Goal: Task Accomplishment & Management: Use online tool/utility

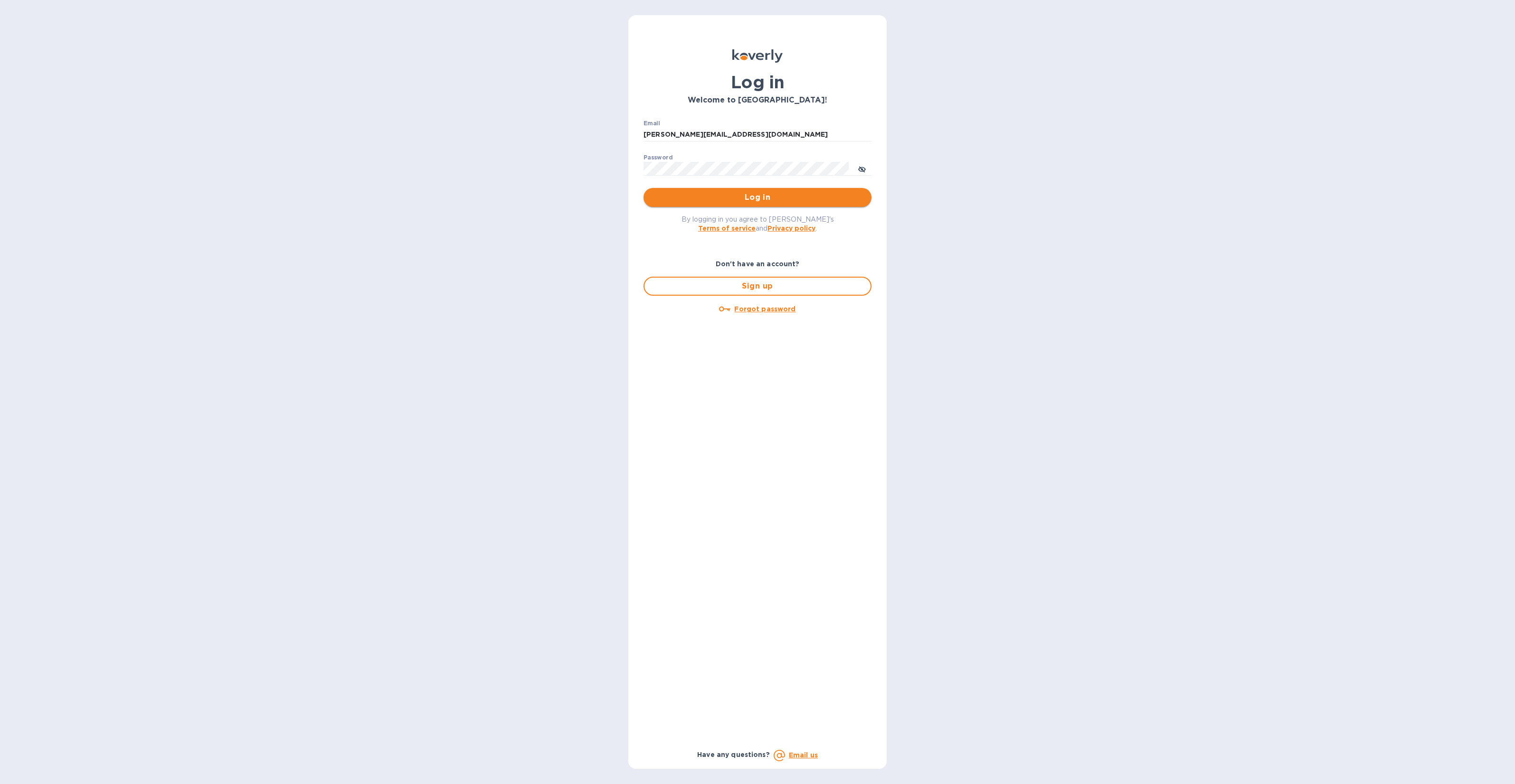
click at [754, 197] on span "Log in" at bounding box center [757, 197] width 213 height 12
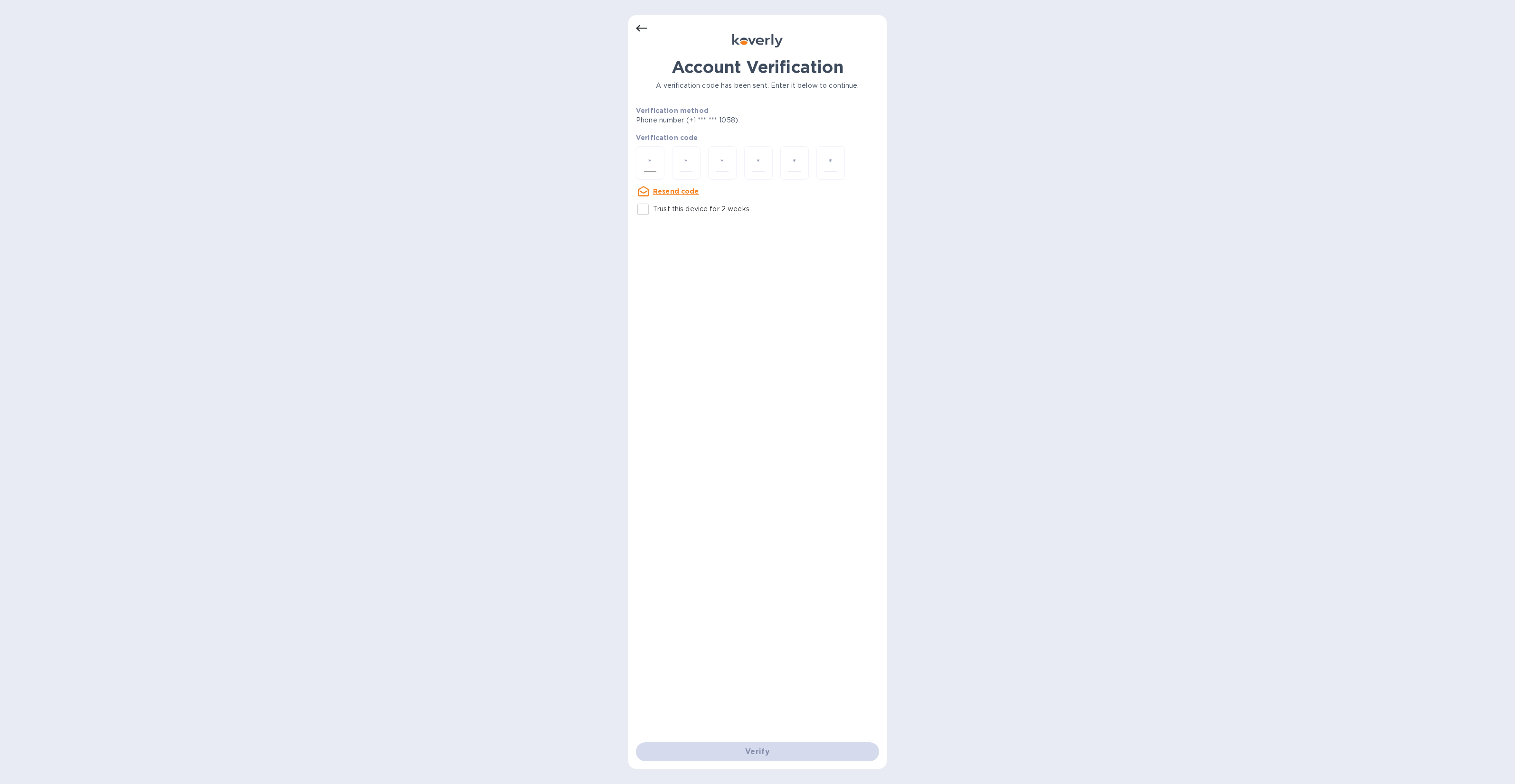
click at [649, 157] on input "number" at bounding box center [650, 163] width 12 height 18
click at [644, 209] on input "Trust this device for 2 weeks" at bounding box center [643, 209] width 20 height 20
checkbox input "true"
click at [649, 162] on input "number" at bounding box center [650, 163] width 12 height 18
click at [679, 184] on div "Resend code" at bounding box center [667, 191] width 71 height 19
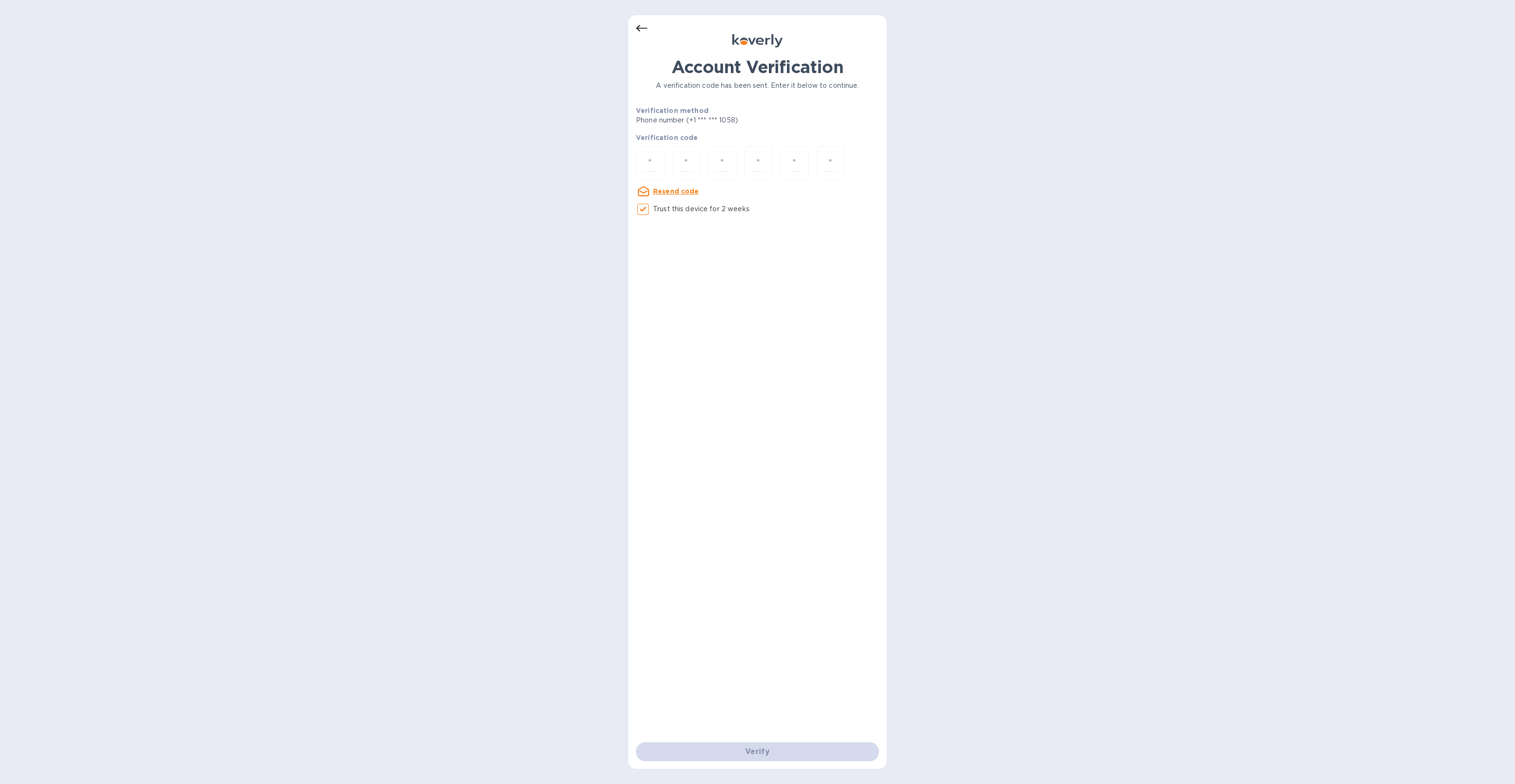
click at [680, 193] on u "Resend code" at bounding box center [676, 191] width 46 height 7
click at [644, 163] on input "number" at bounding box center [650, 163] width 12 height 18
type input "3"
type input "9"
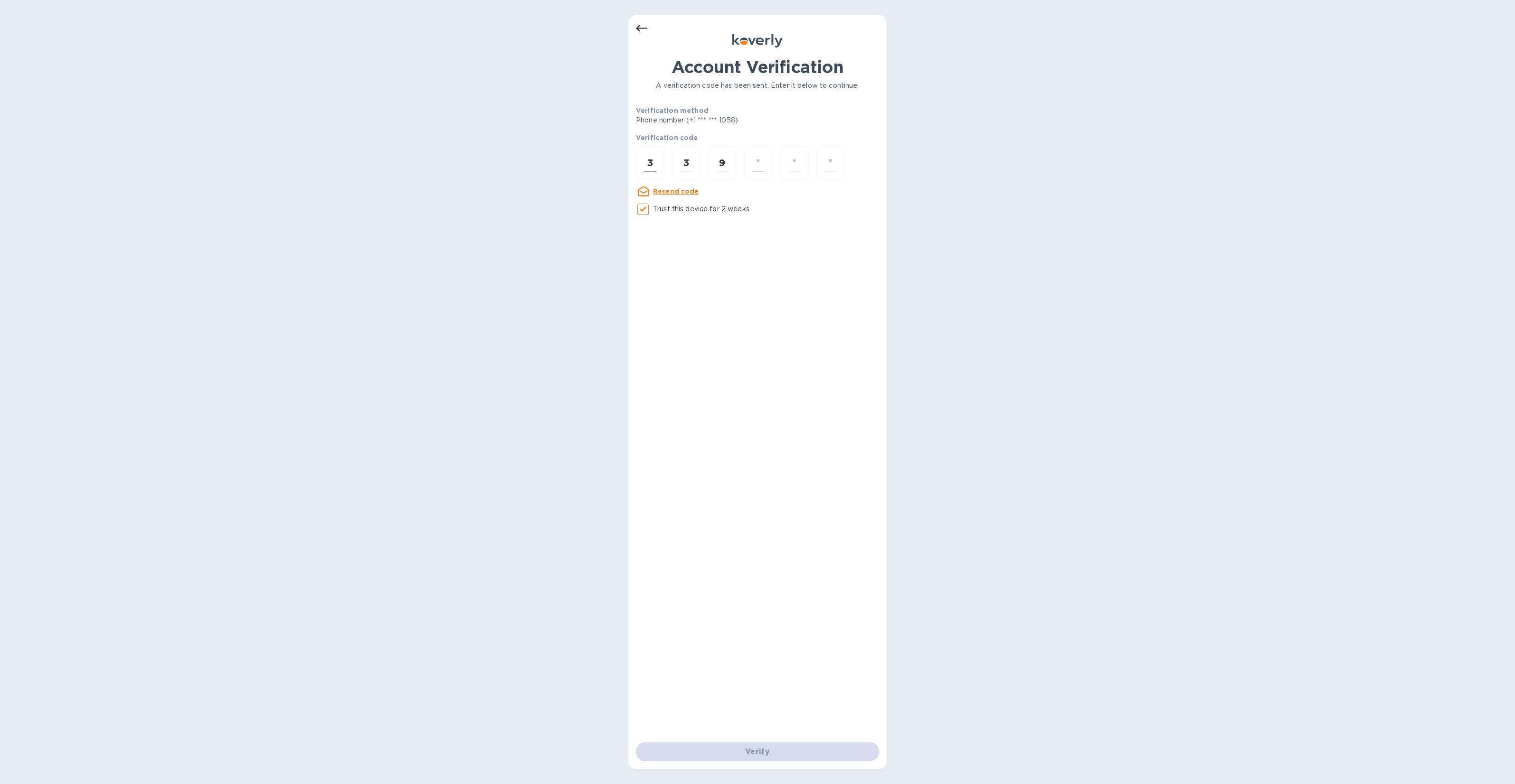
type input "7"
type input "9"
type input "3"
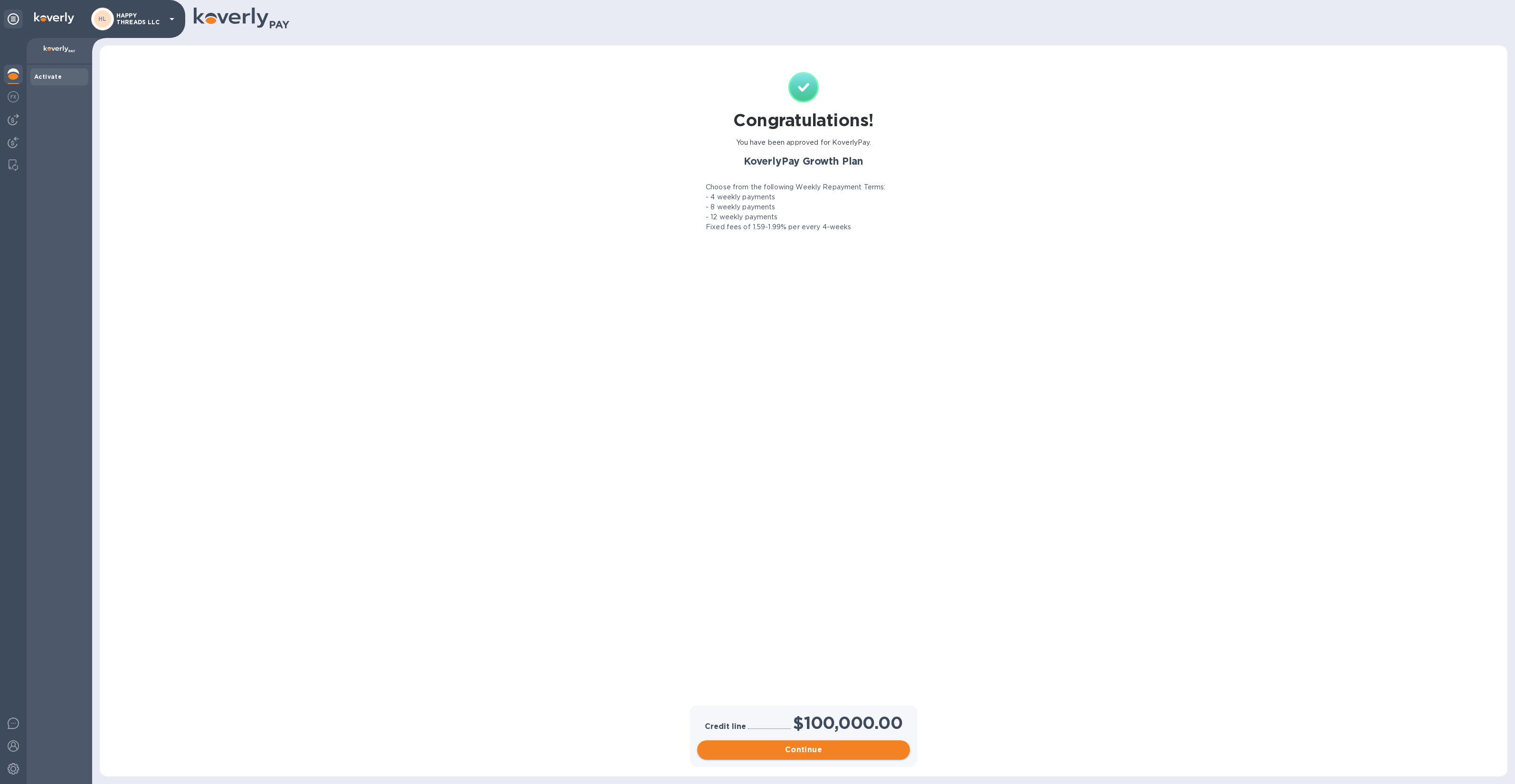
click at [798, 746] on span "Continue" at bounding box center [804, 749] width 198 height 12
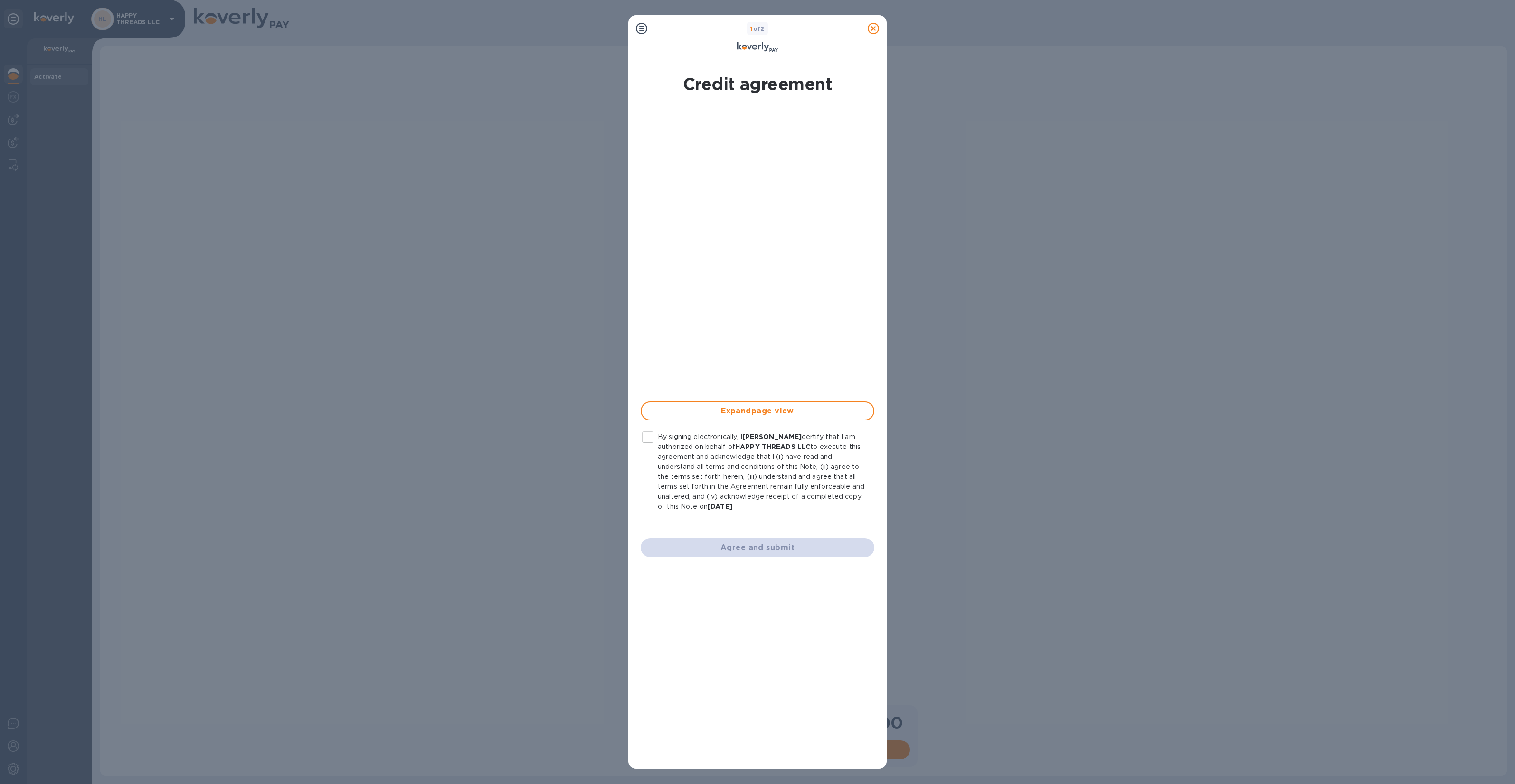
click at [653, 433] on input "By signing electronically, I Leo Badash certify that I am authorized on behalf …" at bounding box center [647, 437] width 20 height 20
click at [749, 544] on span "Agree and submit" at bounding box center [757, 548] width 219 height 12
checkbox input "false"
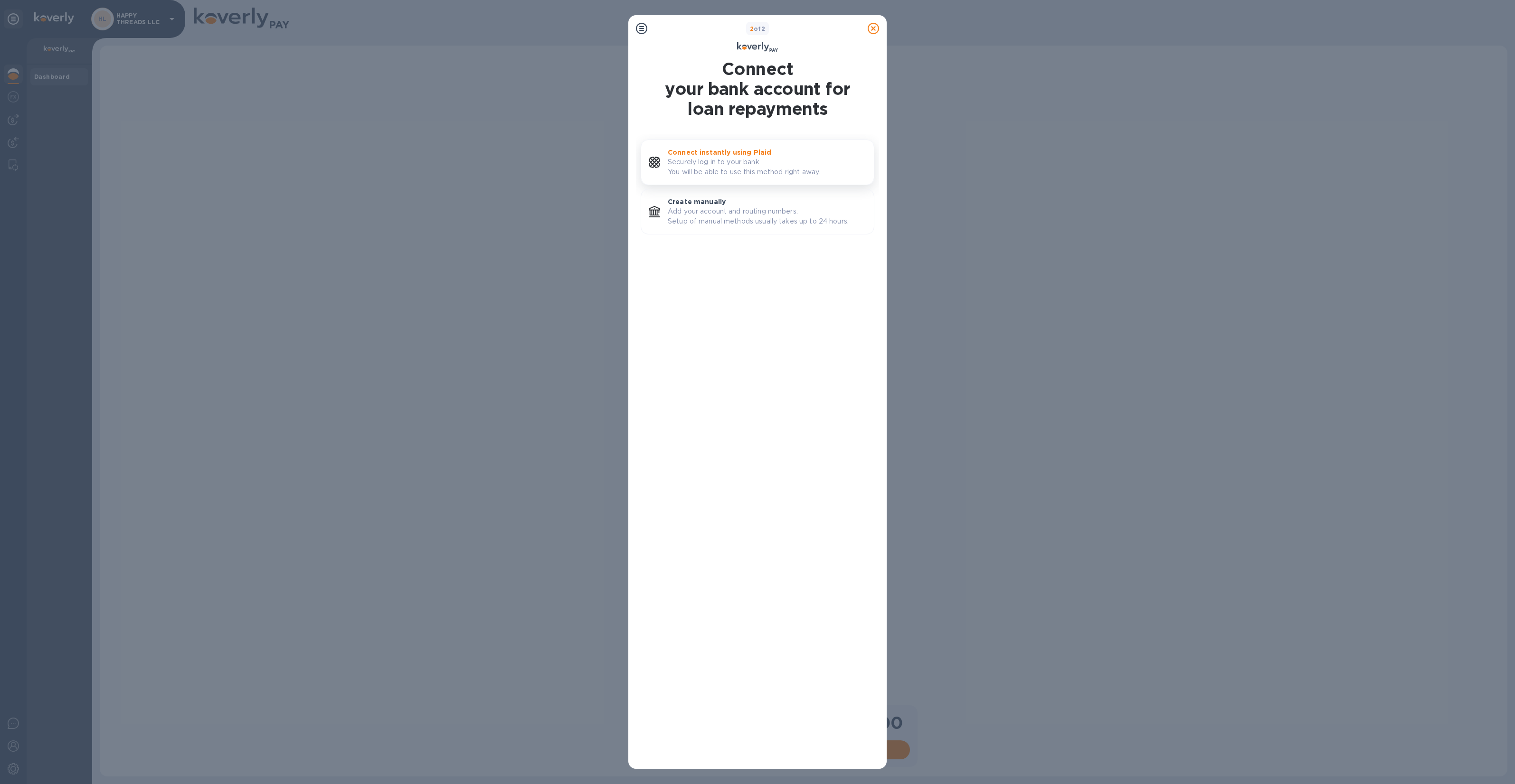
click at [782, 170] on p "Securely log in to your bank. You will be able to use this method right away." at bounding box center [767, 167] width 198 height 20
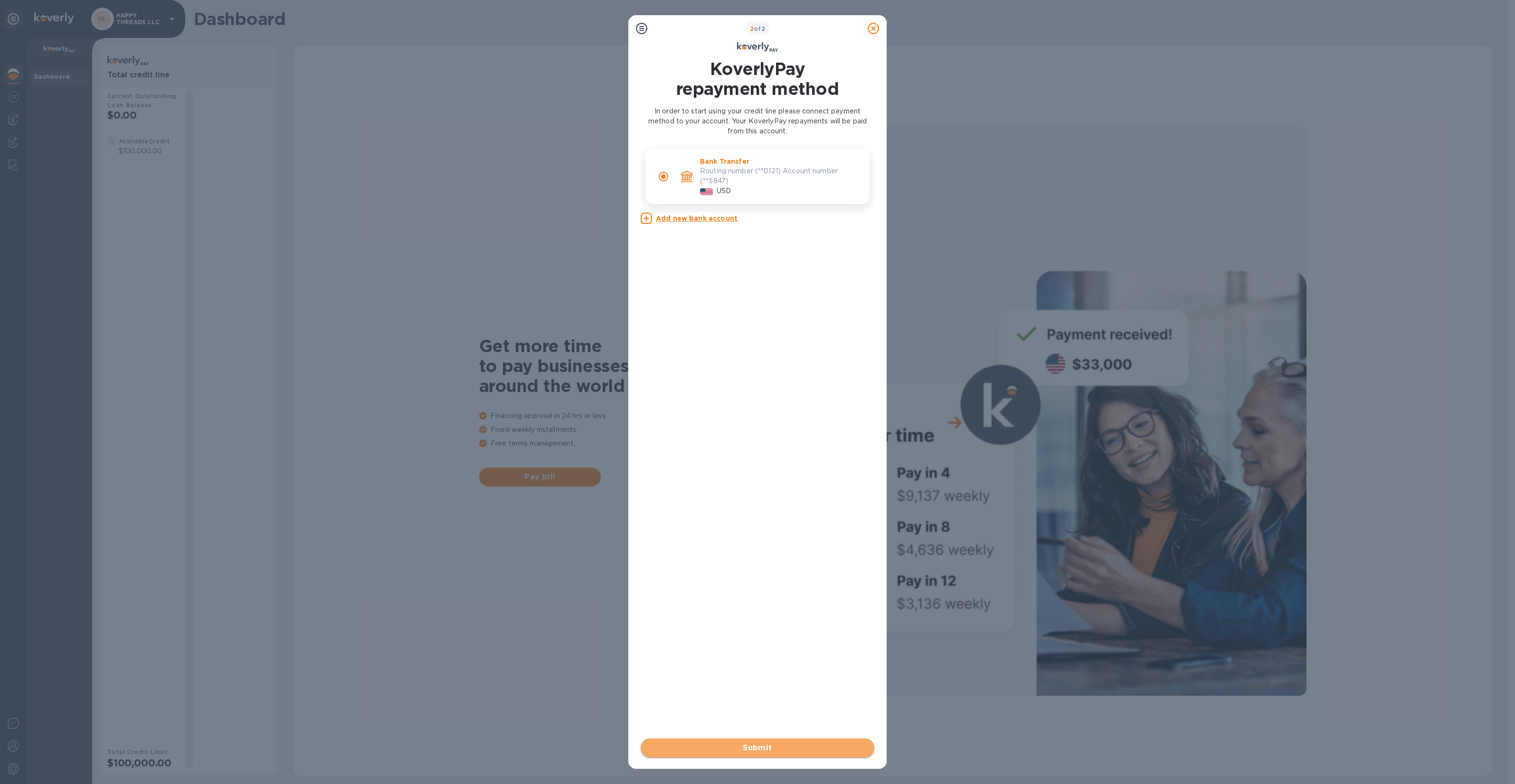
click at [772, 745] on span "Submit" at bounding box center [757, 748] width 219 height 12
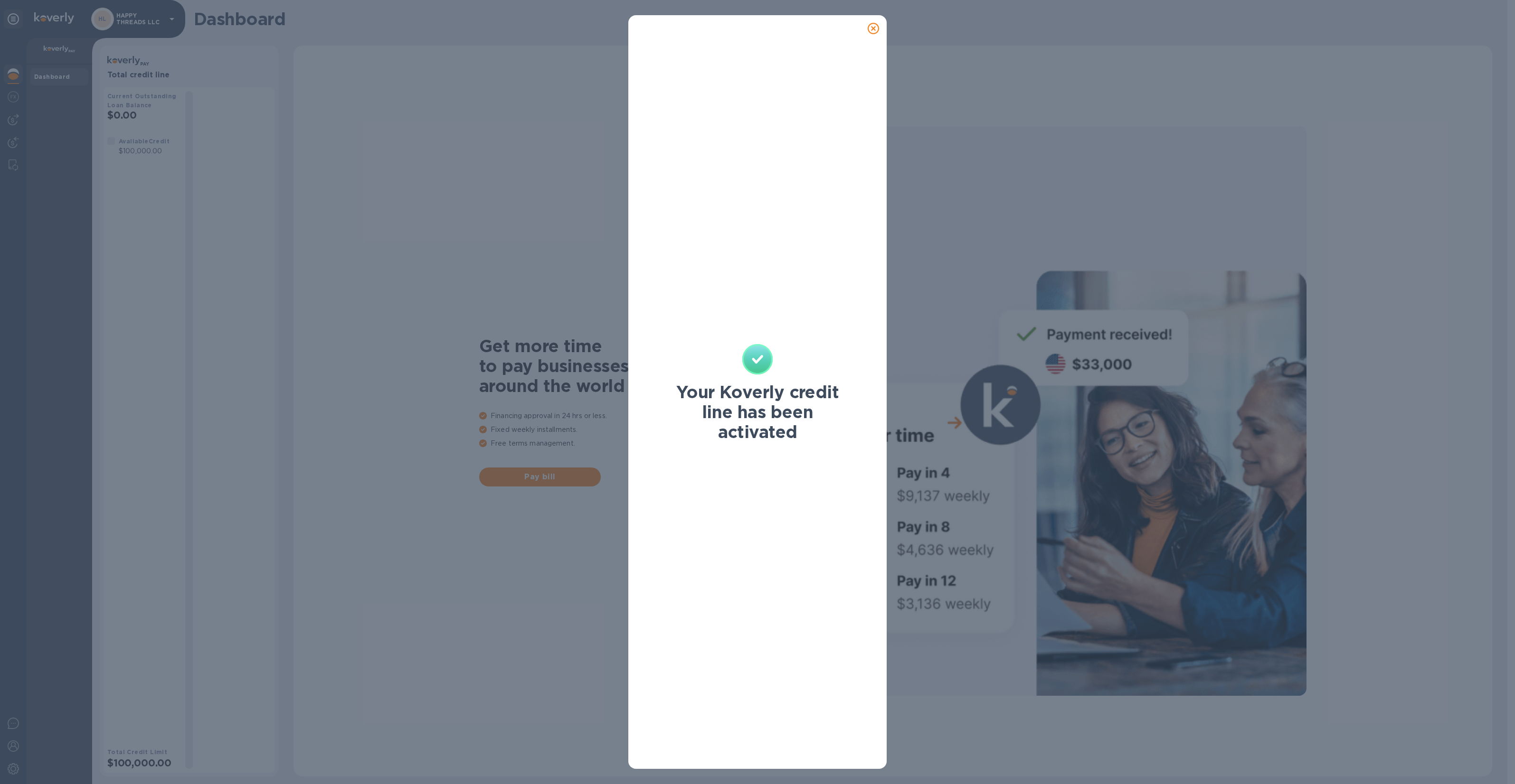
click at [872, 24] on icon at bounding box center [873, 28] width 12 height 12
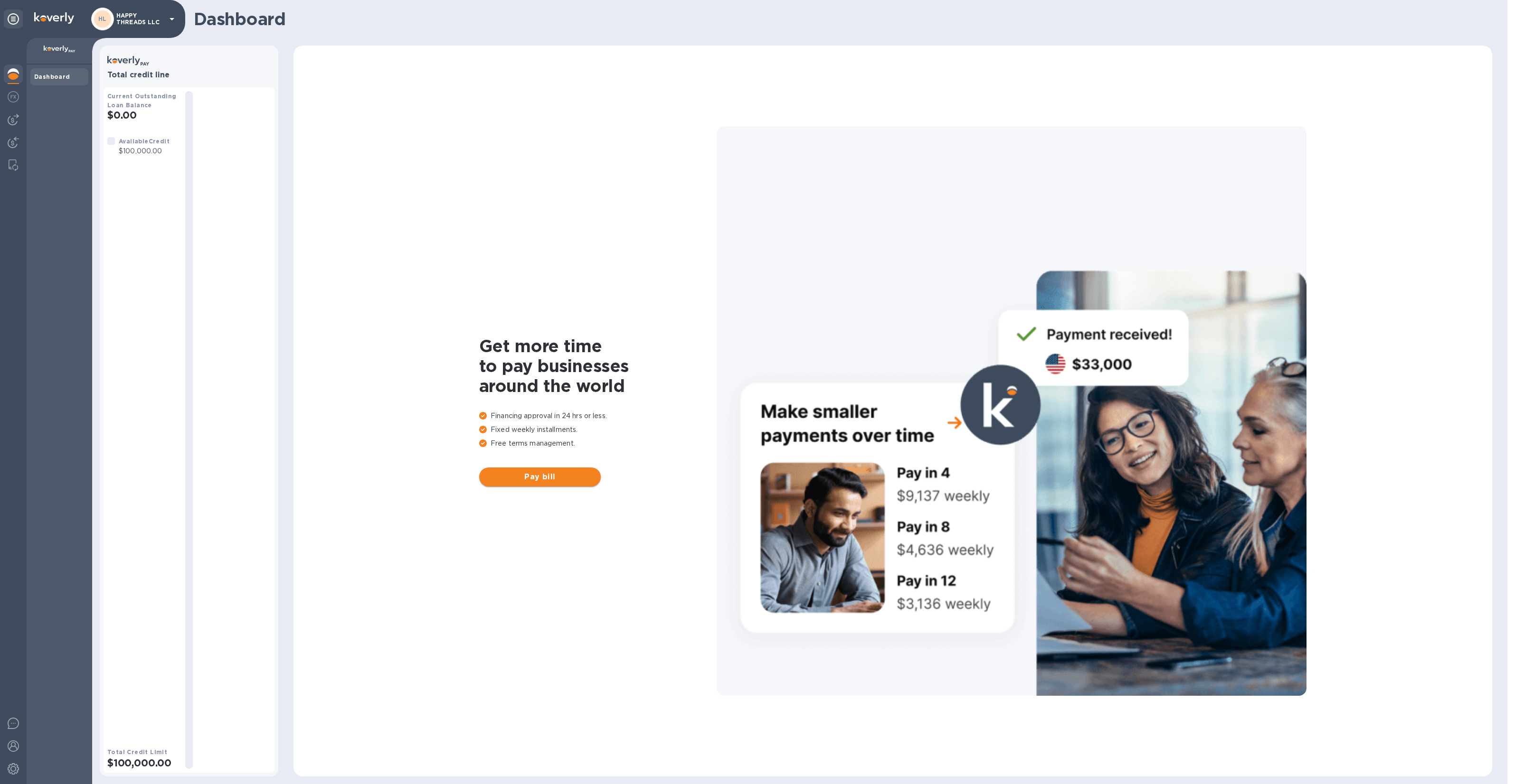
click at [566, 471] on span "Pay bill" at bounding box center [540, 477] width 106 height 12
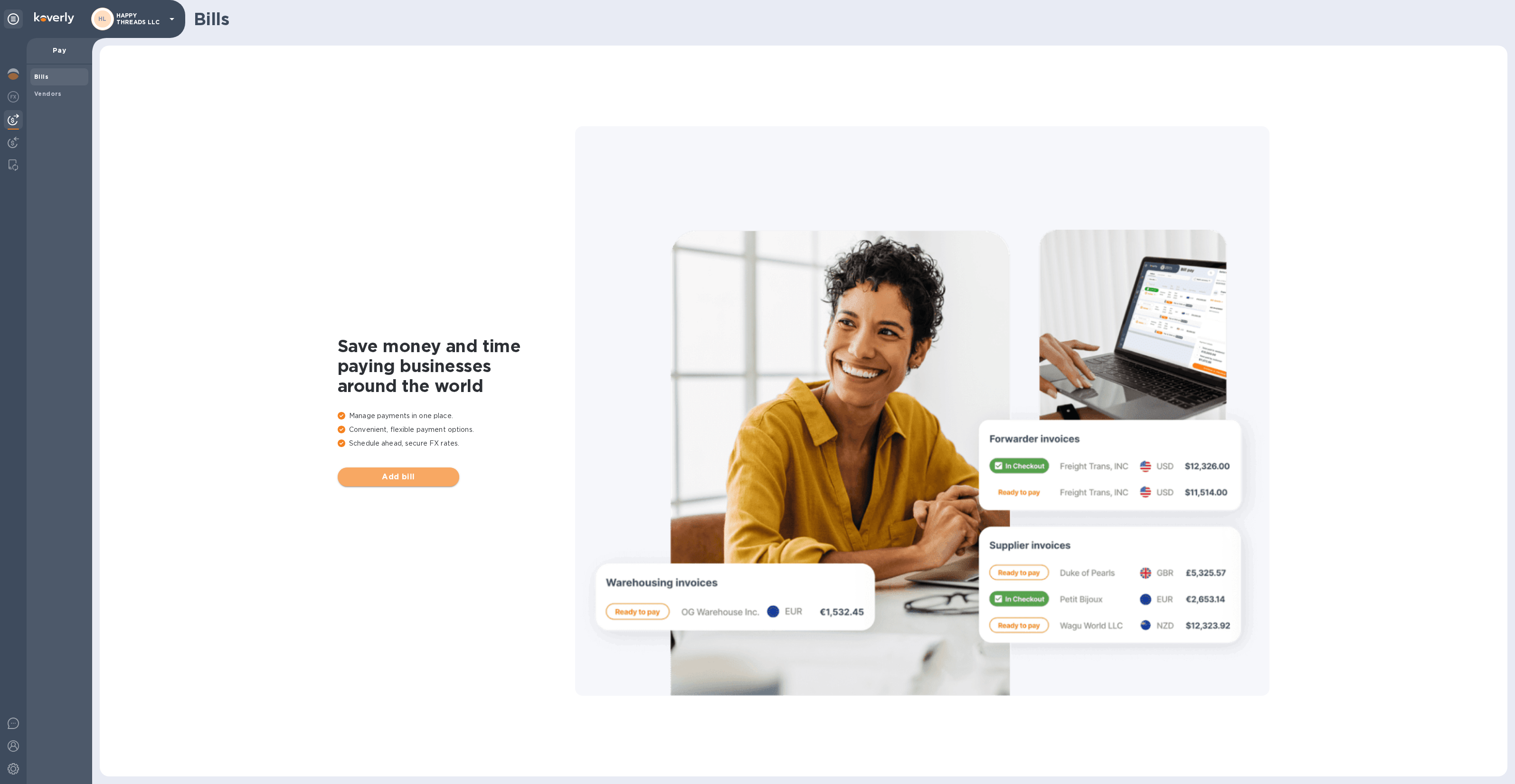
click at [410, 473] on span "Add bill" at bounding box center [399, 477] width 106 height 12
